Goal: Task Accomplishment & Management: Manage account settings

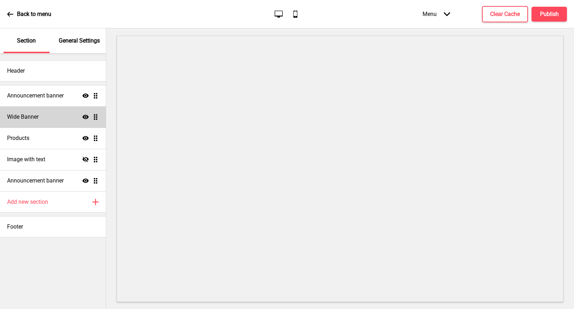
click at [45, 126] on div "Wide Banner Show Drag" at bounding box center [53, 116] width 106 height 21
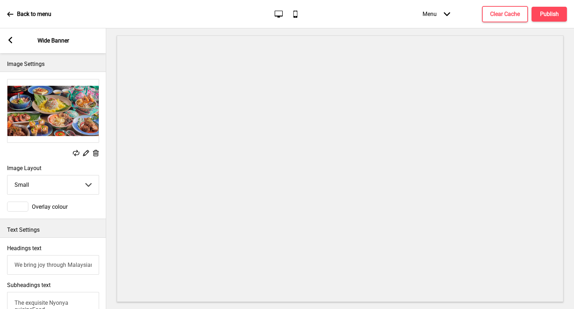
click at [11, 42] on icon at bounding box center [10, 40] width 4 height 6
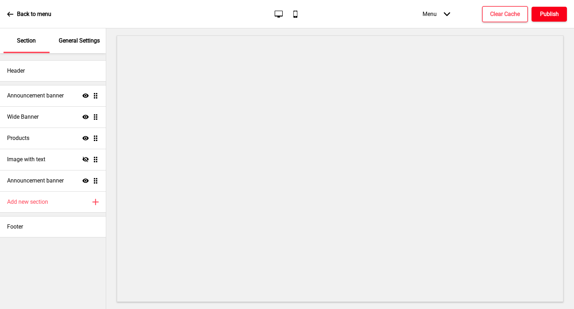
click at [554, 13] on h4 "Publish" at bounding box center [549, 14] width 19 height 8
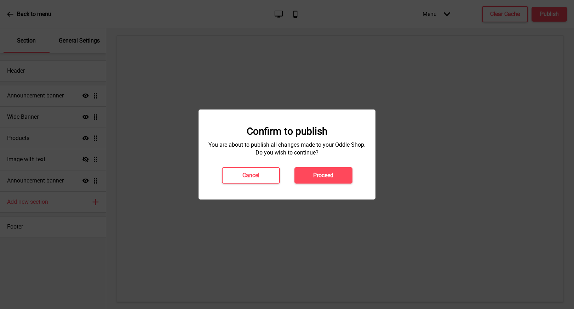
click at [326, 176] on h4 "Proceed" at bounding box center [323, 175] width 20 height 8
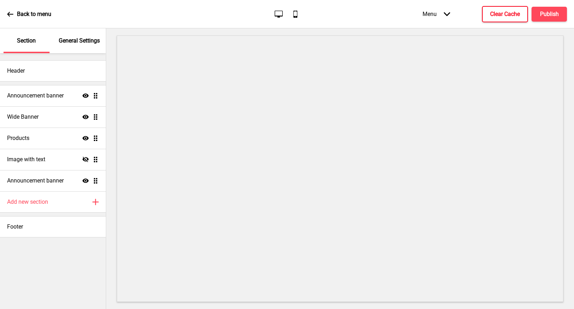
click at [513, 15] on h4 "Clear Cache" at bounding box center [505, 14] width 30 height 8
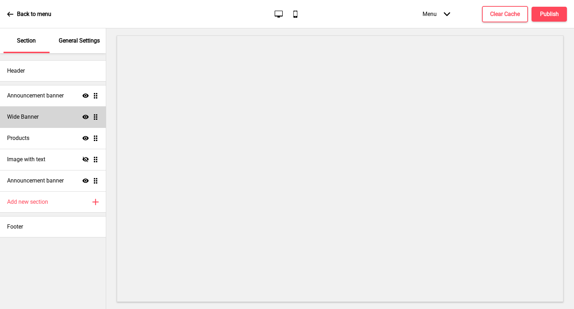
click at [60, 115] on div "Wide Banner Show Drag" at bounding box center [53, 116] width 106 height 21
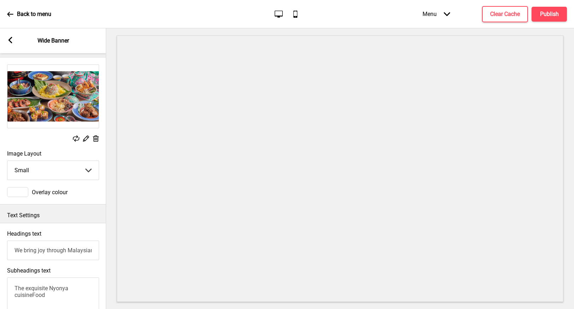
scroll to position [59, 0]
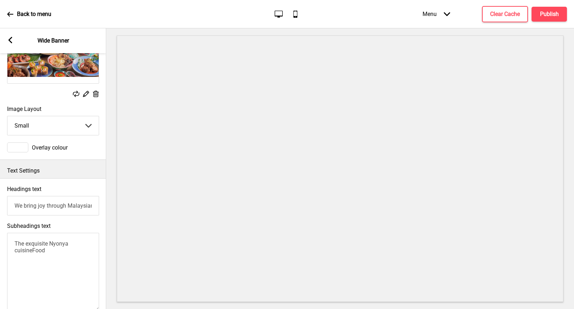
click at [37, 241] on textarea "The exquisite Nyonya cuisineFood" at bounding box center [53, 271] width 92 height 78
paste textarea "flavors of exquisite Nyonya cuisine"
type textarea "The flavors of exquisite Nyonya cuisine"
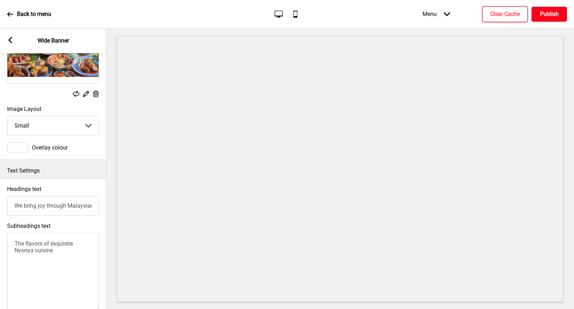
click at [541, 13] on h4 "Publish" at bounding box center [549, 14] width 19 height 8
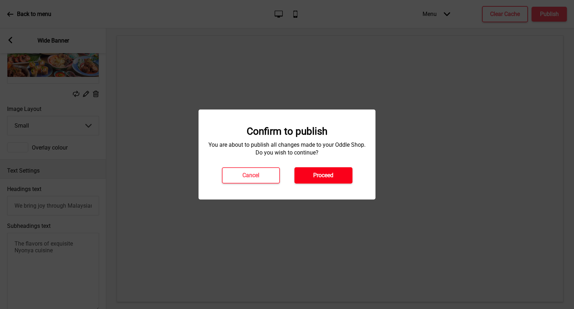
click at [307, 176] on button "Proceed" at bounding box center [323, 175] width 58 height 16
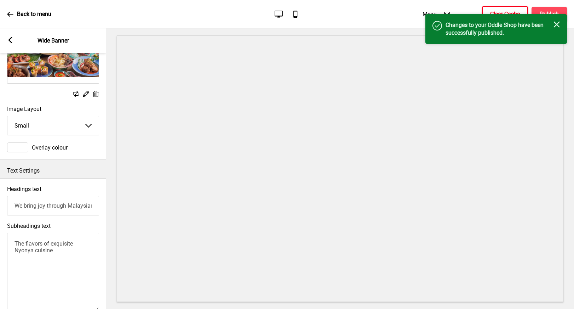
click at [508, 7] on button "Clear Cache" at bounding box center [505, 14] width 46 height 16
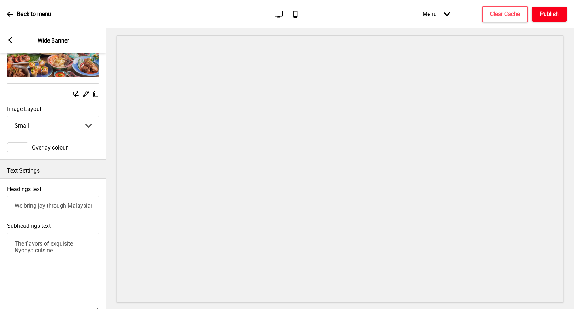
click at [538, 14] on button "Publish" at bounding box center [548, 14] width 35 height 15
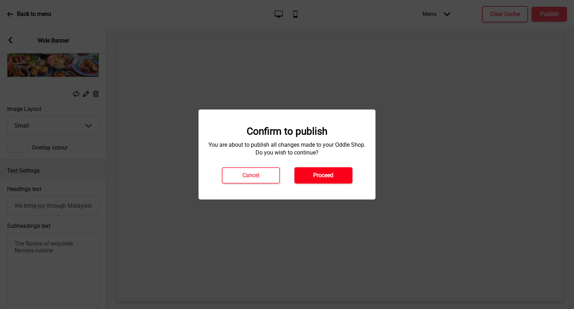
click at [314, 168] on button "Proceed" at bounding box center [323, 175] width 58 height 16
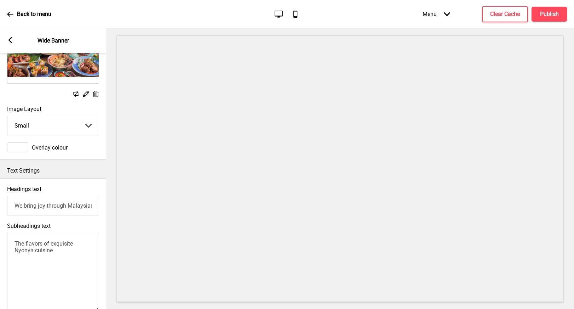
click at [12, 41] on rect at bounding box center [10, 40] width 6 height 6
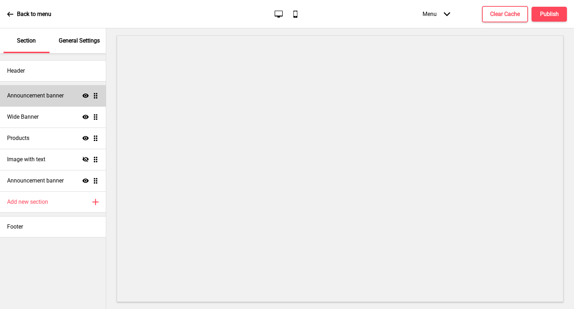
click at [58, 96] on h4 "Announcement banner" at bounding box center [35, 96] width 57 height 8
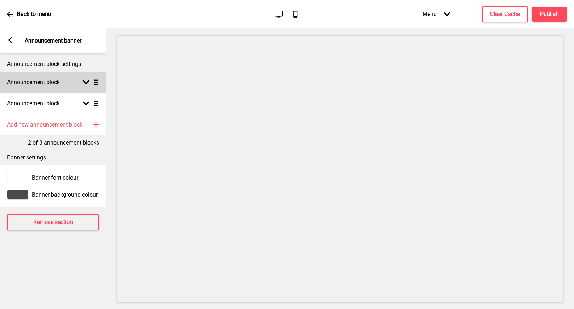
click at [64, 78] on div "Announcement block Arrow down Drag" at bounding box center [53, 81] width 106 height 21
